Goal: Contribute content

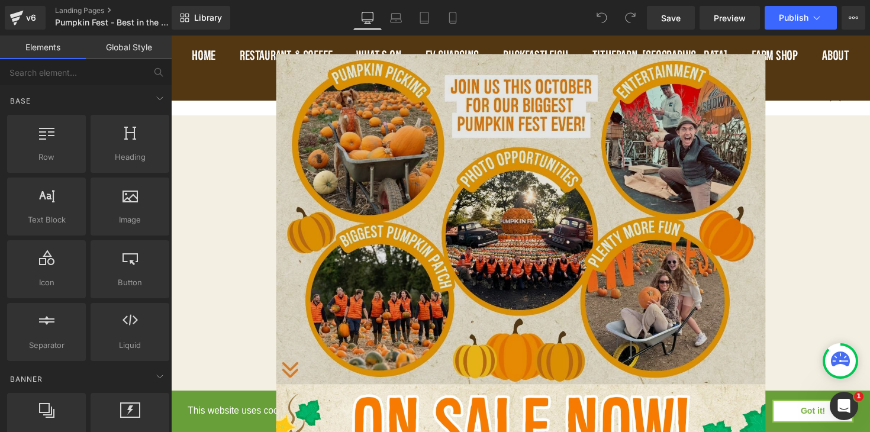
scroll to position [1002, 0]
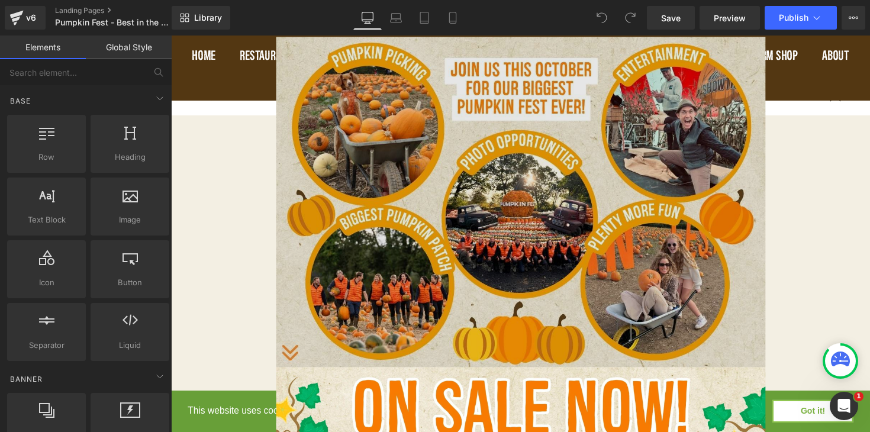
click at [547, 225] on img at bounding box center [529, 206] width 501 height 338
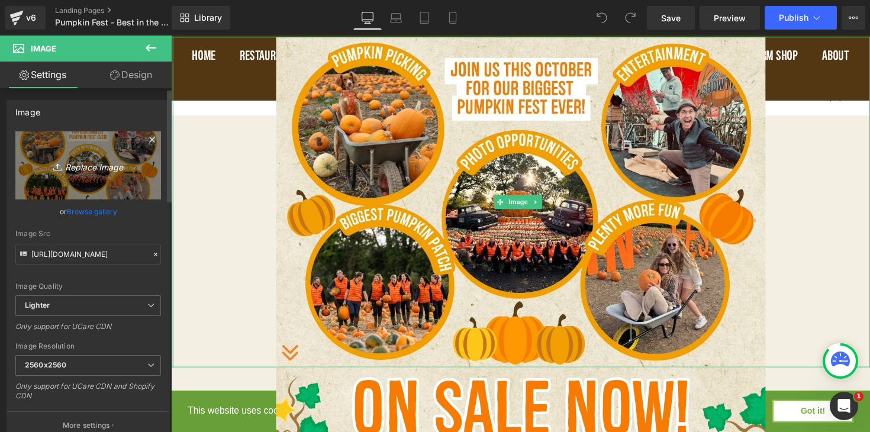
click at [90, 172] on icon "Replace Image" at bounding box center [88, 165] width 95 height 15
type input "C:\fakepath\Pumpkin Fest Webpage.jpg"
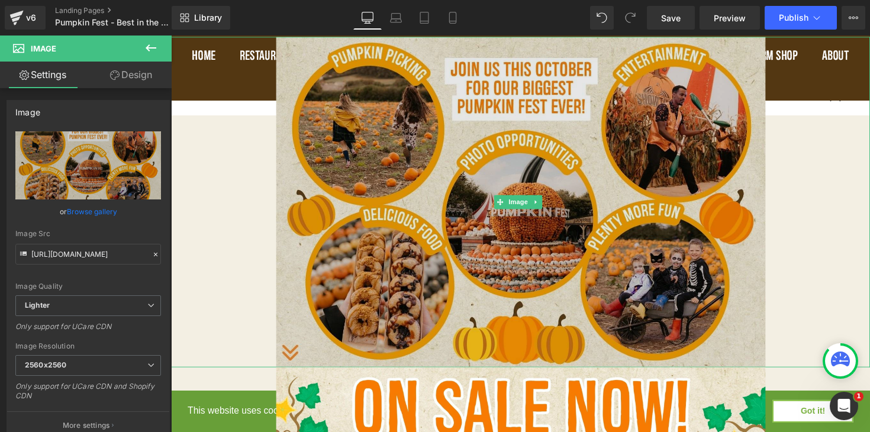
type input "[URL][DOMAIN_NAME]"
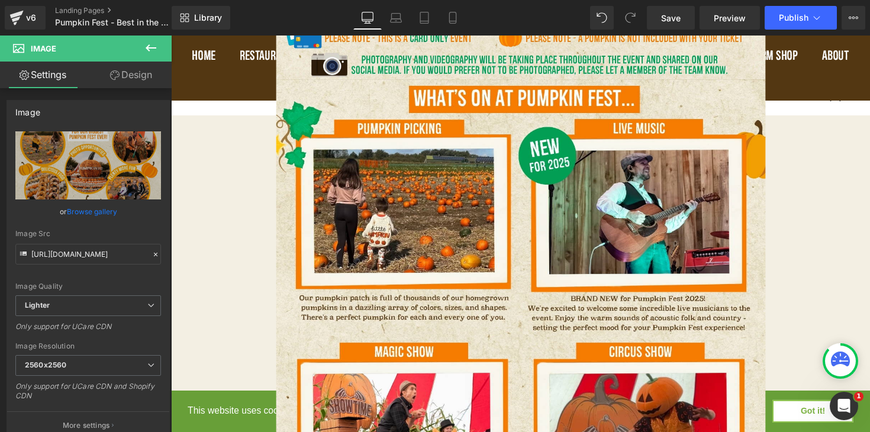
scroll to position [1573, 0]
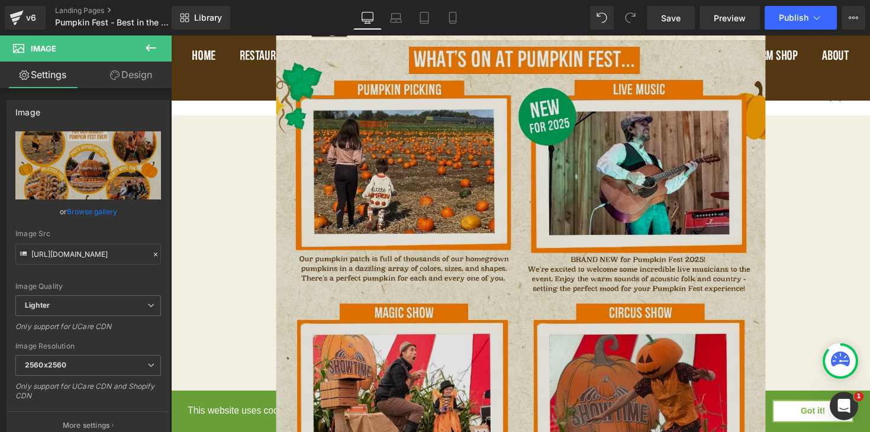
click at [520, 173] on img at bounding box center [529, 287] width 501 height 495
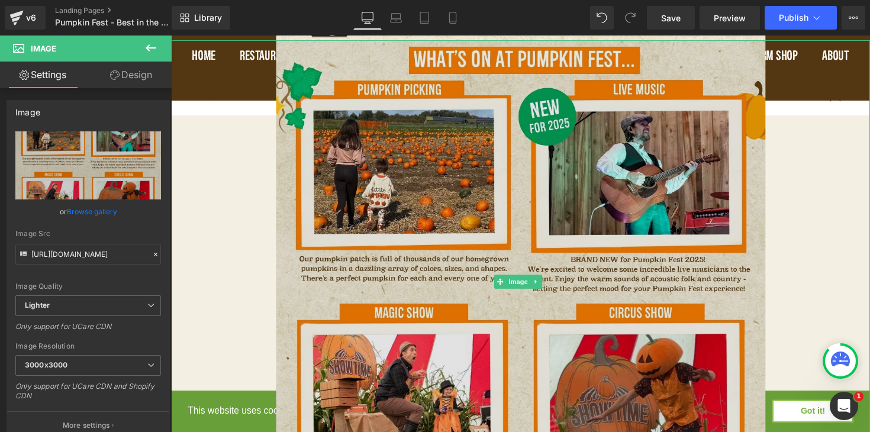
click at [482, 261] on img at bounding box center [529, 287] width 501 height 495
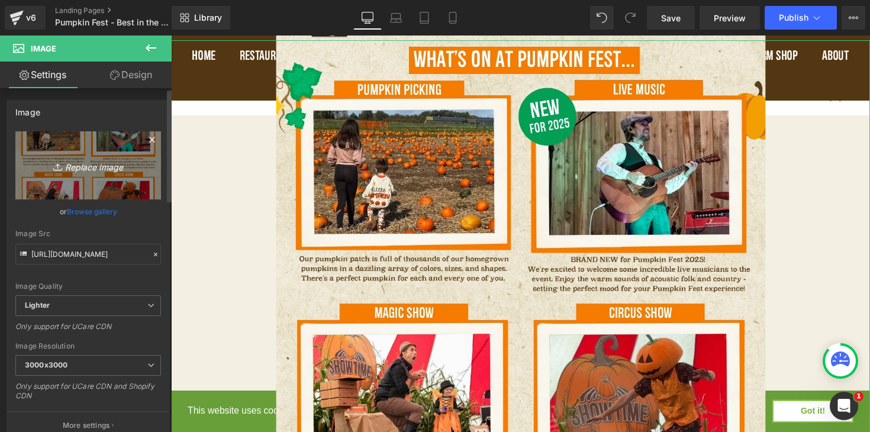
click at [99, 167] on icon "Replace Image" at bounding box center [88, 165] width 95 height 15
type input "C:\fakepath\Pumpkin Fest Webpage-4.jpg"
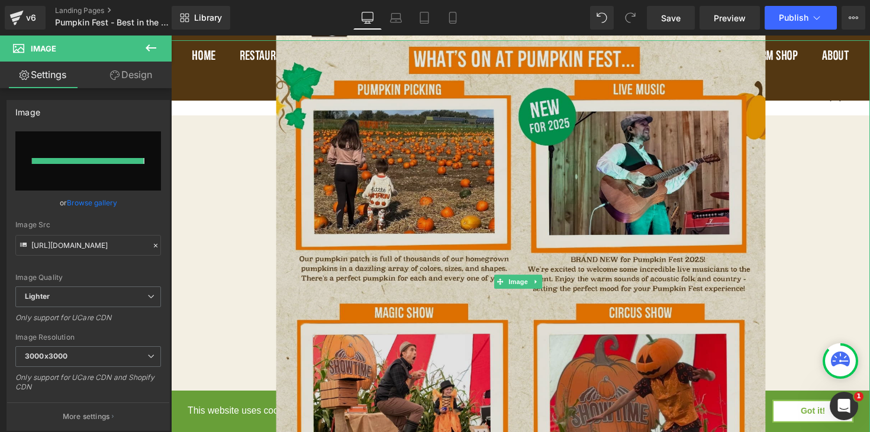
type input "[URL][DOMAIN_NAME]"
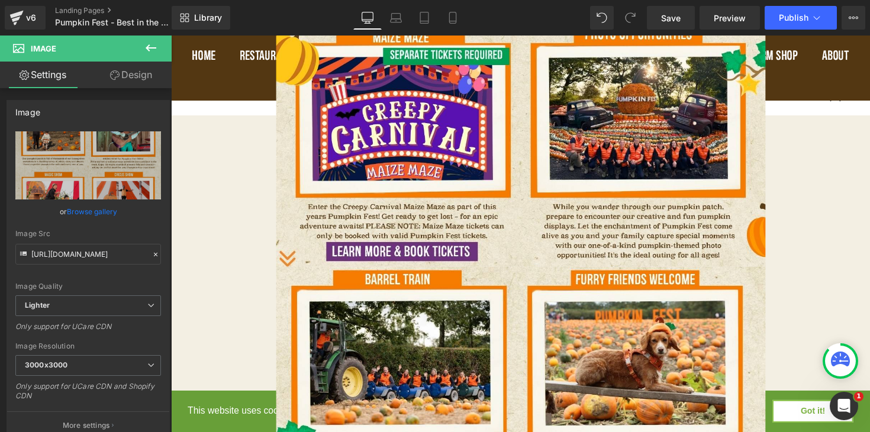
scroll to position [2063, 0]
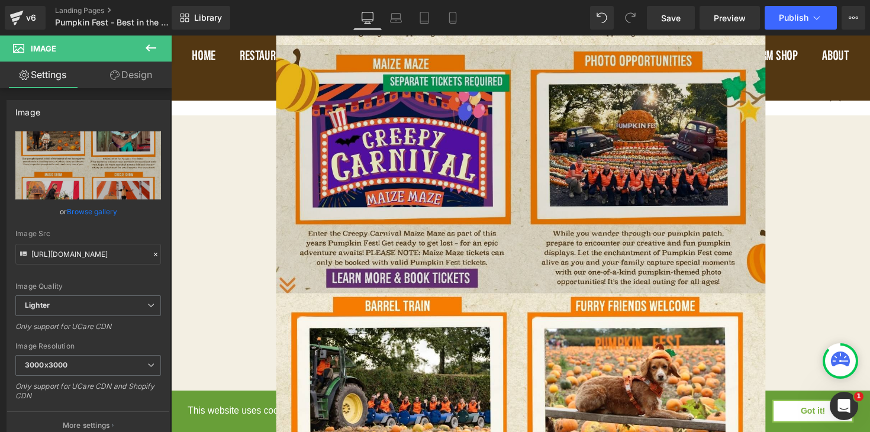
click at [613, 142] on img at bounding box center [529, 172] width 501 height 254
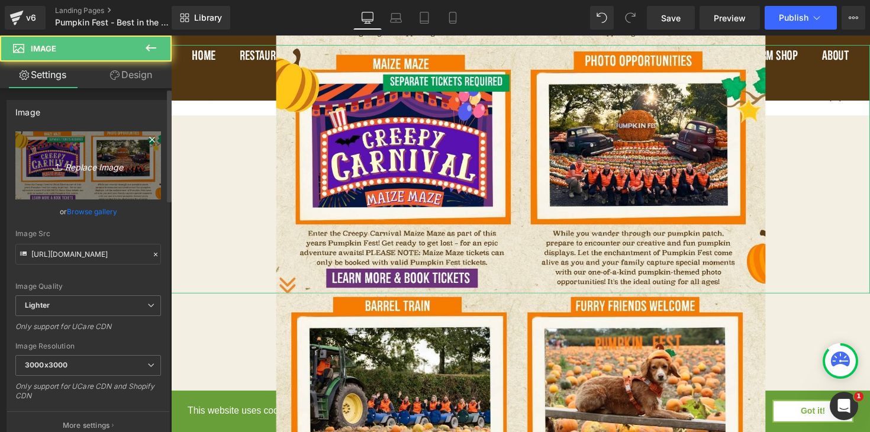
click at [92, 164] on icon "Replace Image" at bounding box center [88, 165] width 95 height 15
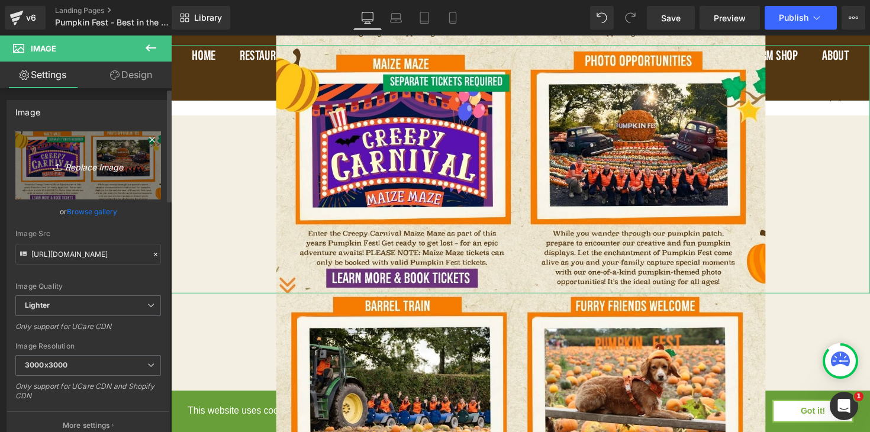
type input "C:\fakepath\Pumpkin Fest Webpage-3.jpg"
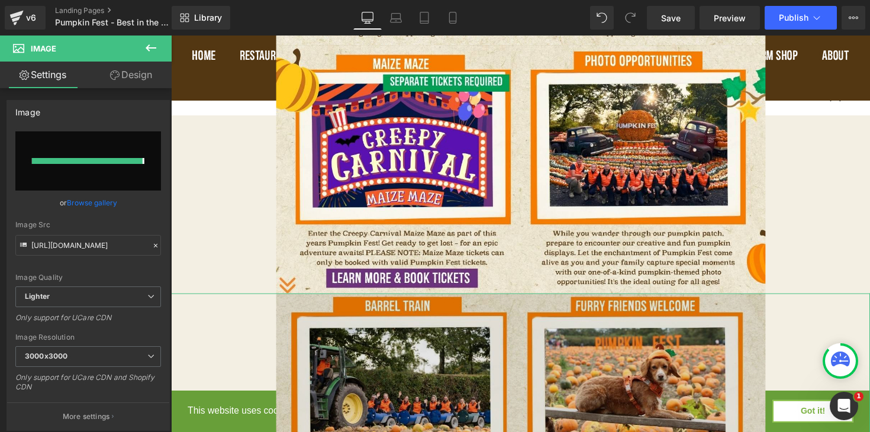
type input "[URL][DOMAIN_NAME]"
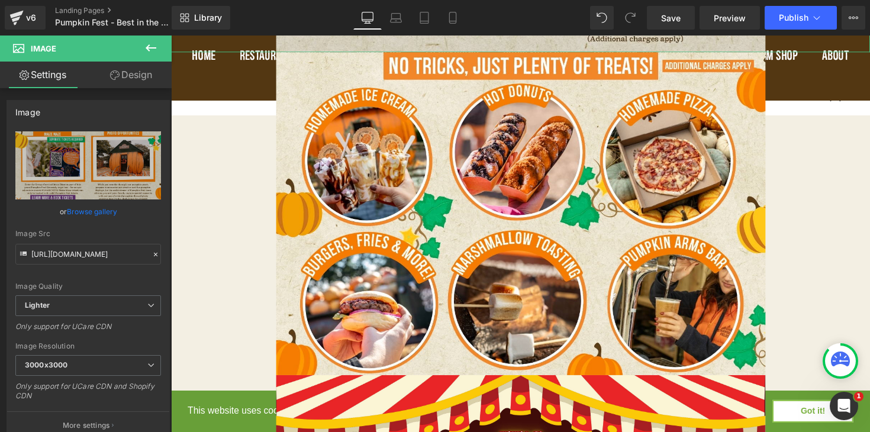
scroll to position [2746, 0]
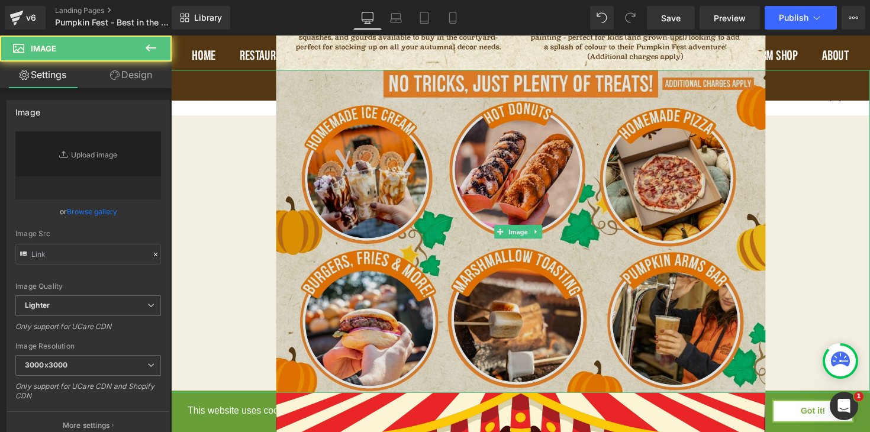
type input "[URL][DOMAIN_NAME]"
click at [585, 215] on img at bounding box center [529, 236] width 501 height 331
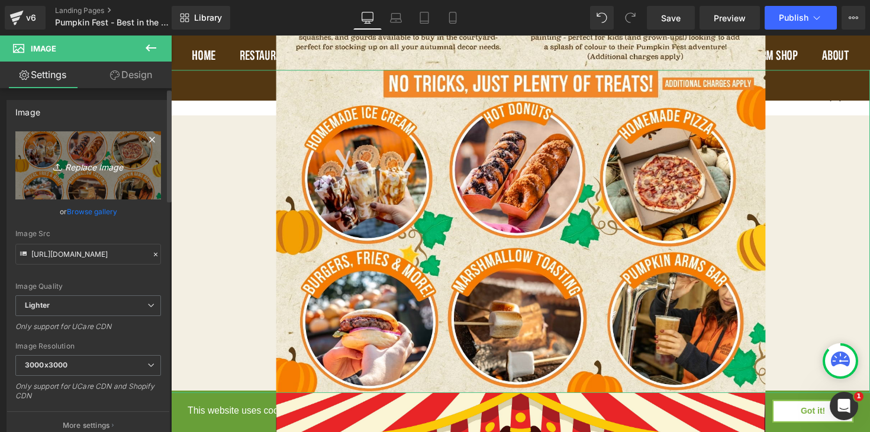
click at [102, 167] on icon "Replace Image" at bounding box center [88, 165] width 95 height 15
type input "C:\fakepath\Pumpkin Fest Webpage-2.jpg"
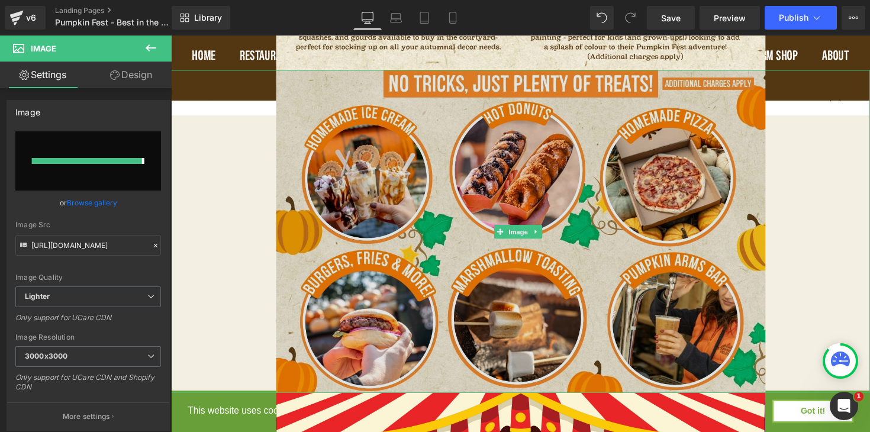
type input "[URL][DOMAIN_NAME]"
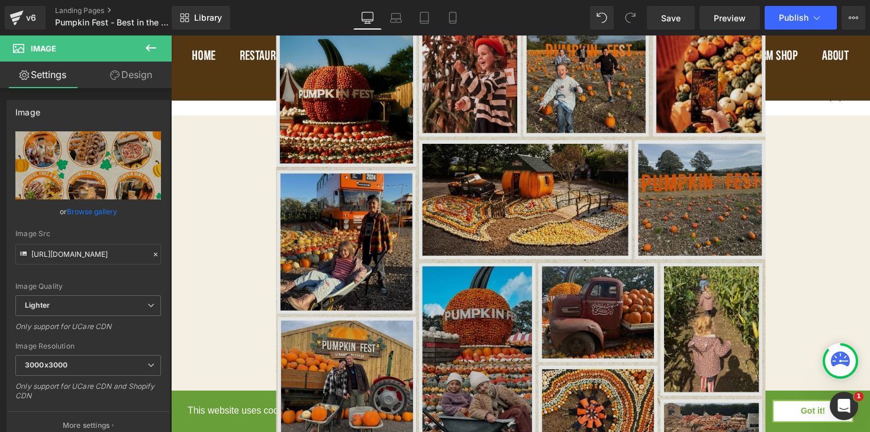
scroll to position [4028, 0]
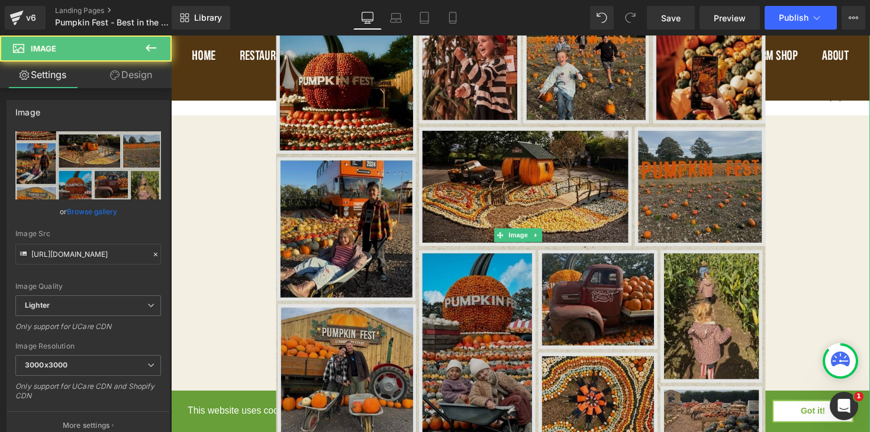
click at [598, 238] on img at bounding box center [529, 239] width 501 height 447
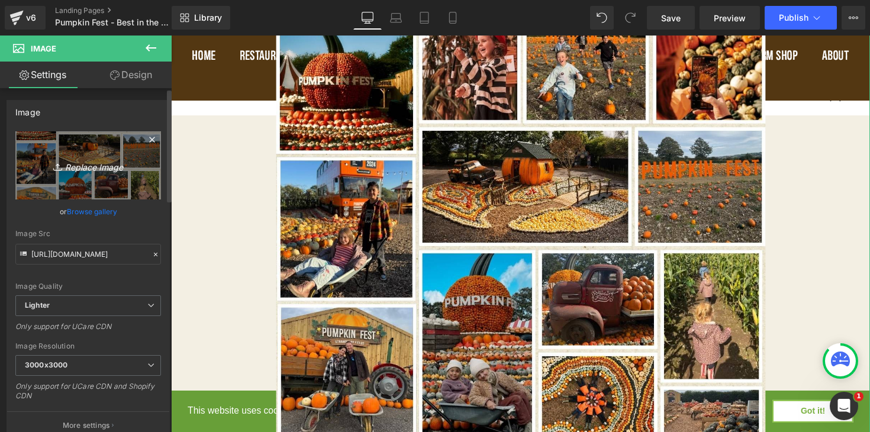
click at [99, 169] on icon "Replace Image" at bounding box center [88, 165] width 95 height 15
type input "C:\fakepath\Pumpkin Fest Webpage-5.jpg"
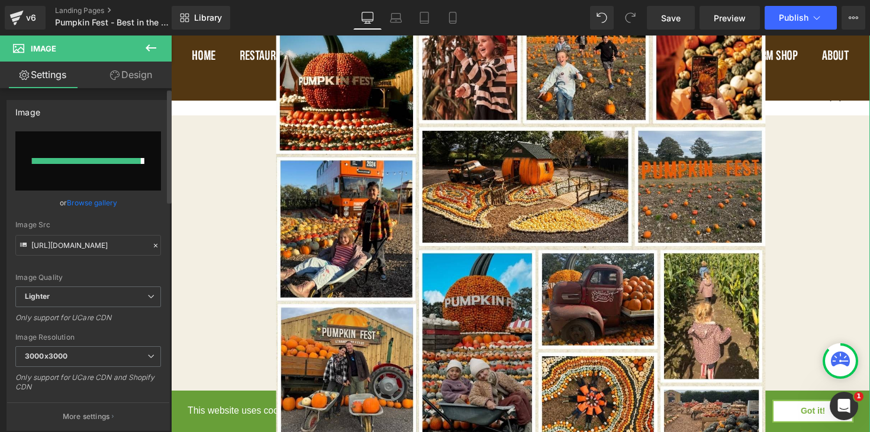
type input "[URL][DOMAIN_NAME]"
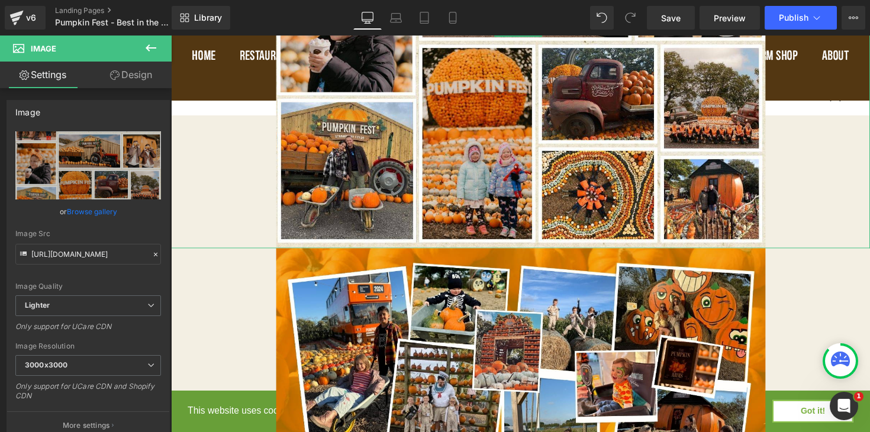
scroll to position [4111, 0]
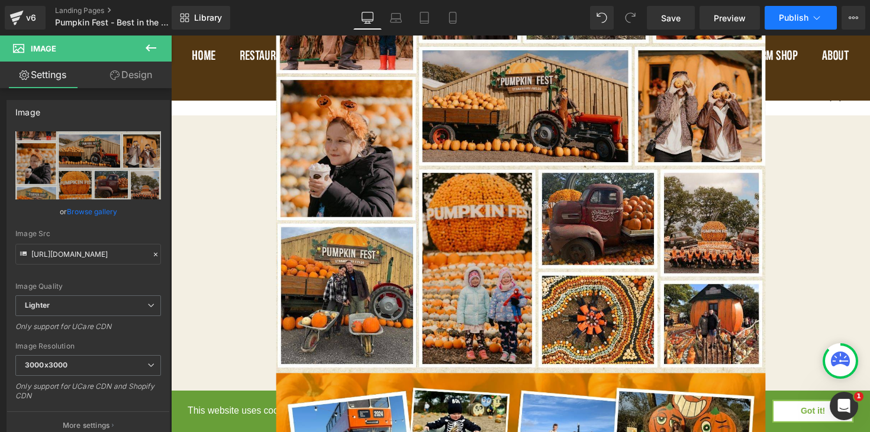
click at [804, 11] on button "Publish" at bounding box center [800, 18] width 72 height 24
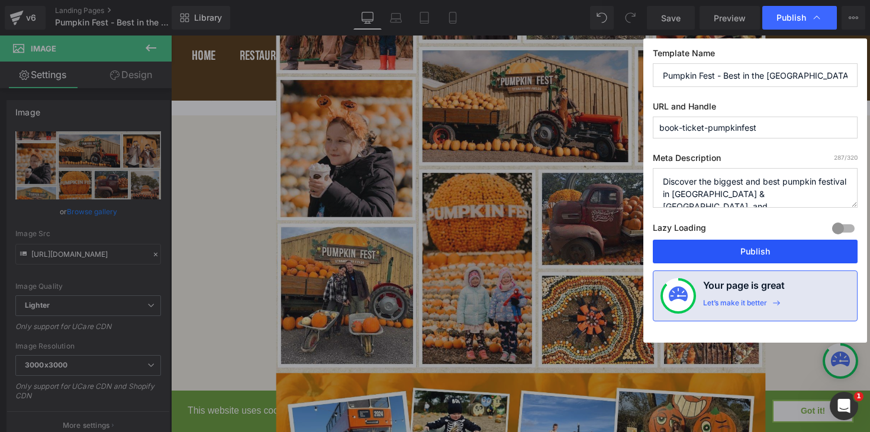
click at [778, 256] on button "Publish" at bounding box center [755, 252] width 205 height 24
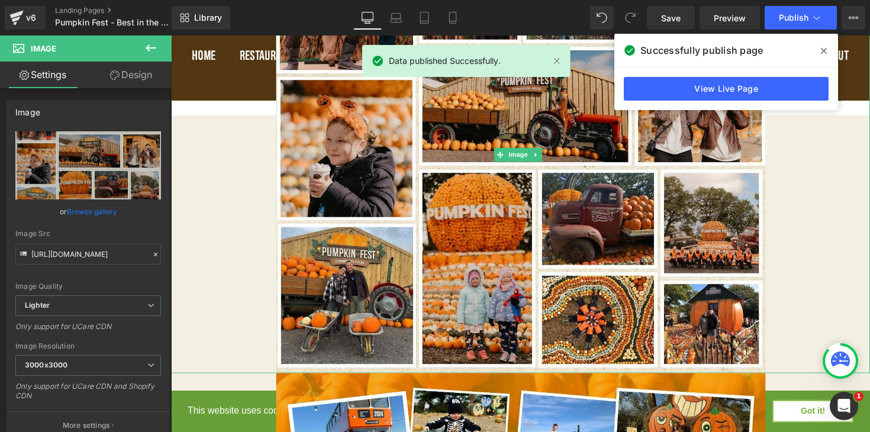
click at [824, 54] on icon at bounding box center [824, 50] width 6 height 9
